Goal: Navigation & Orientation: Find specific page/section

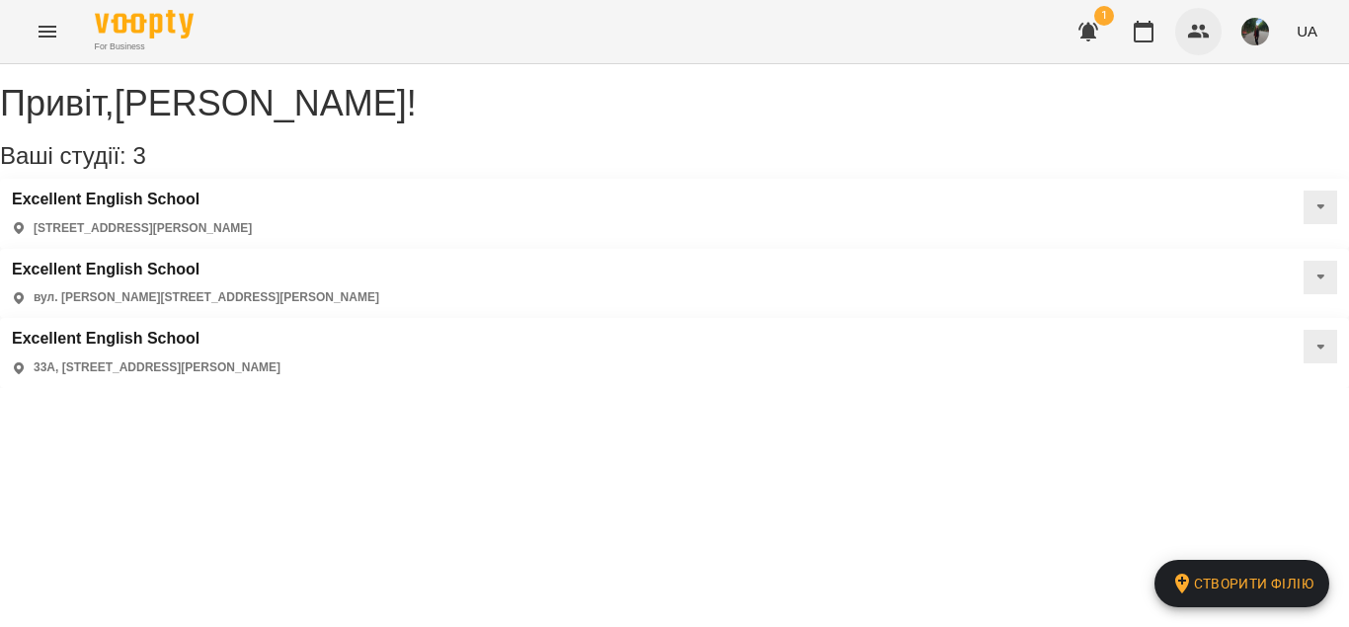
click at [1193, 46] on button "button" at bounding box center [1198, 31] width 47 height 47
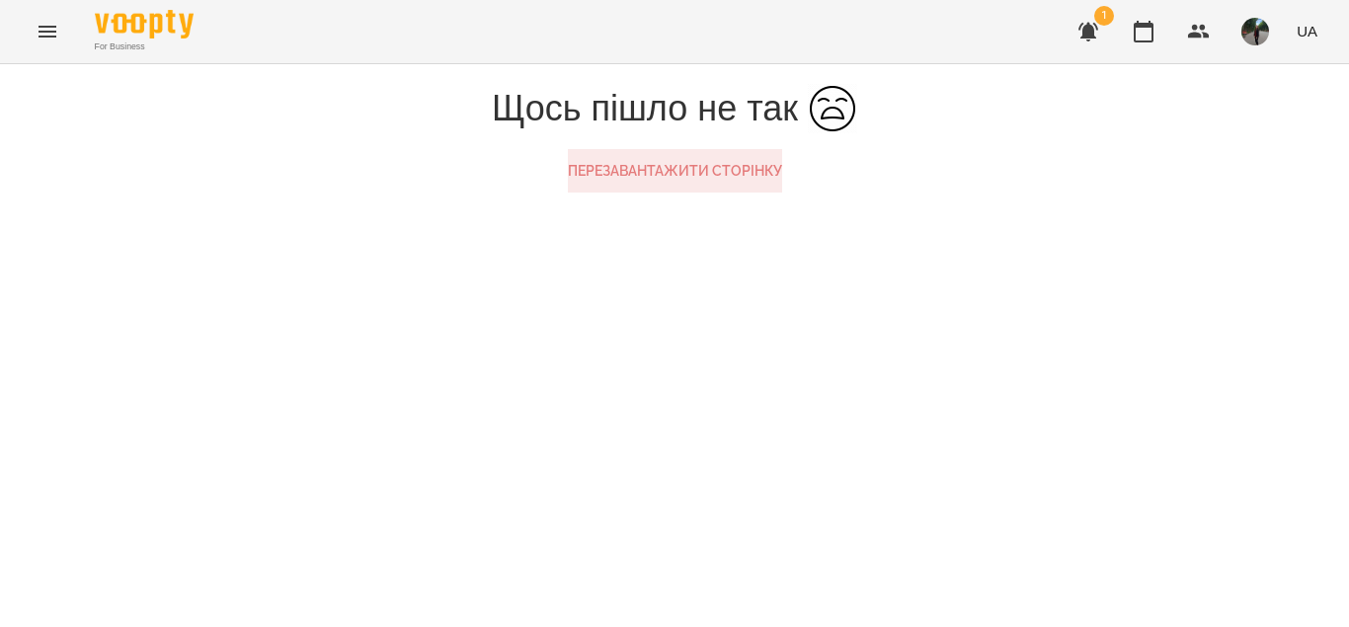
click at [762, 193] on button "Перезавантажити сторінку" at bounding box center [675, 170] width 214 height 43
